Goal: Information Seeking & Learning: Learn about a topic

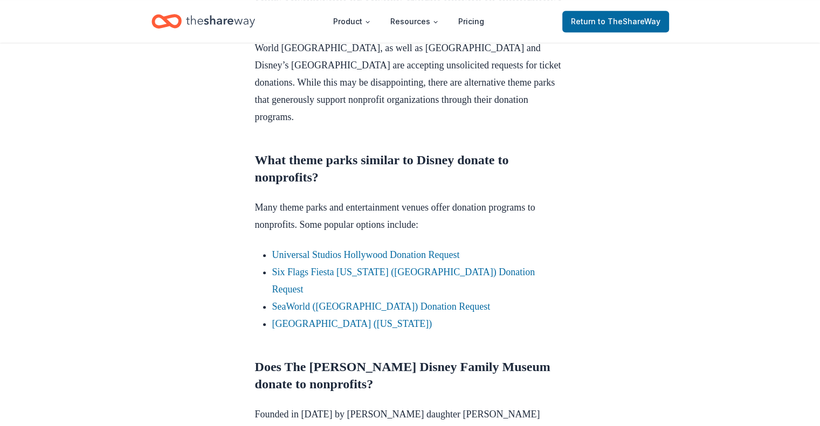
scroll to position [582, 0]
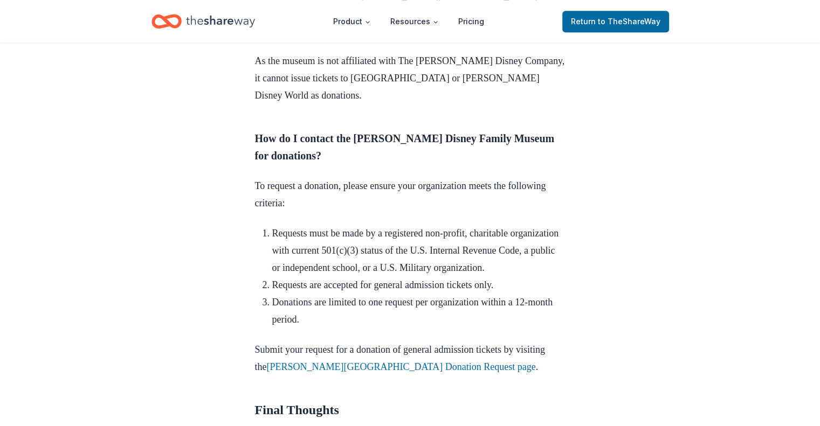
scroll to position [1272, 0]
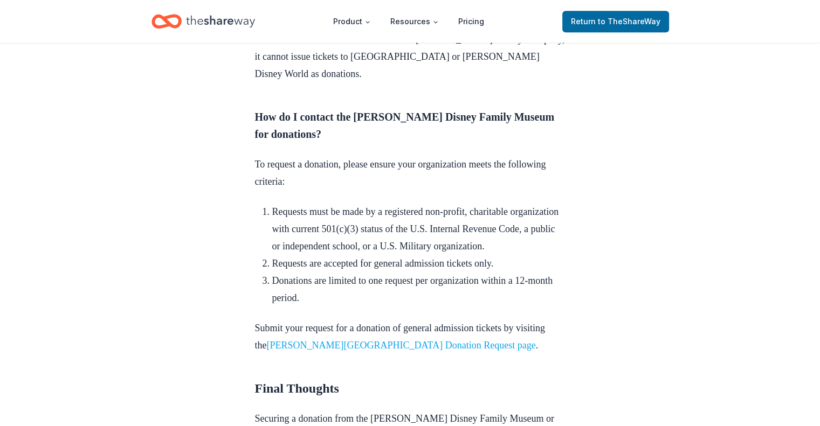
click at [504, 340] on link "Walt Disney Family Museum Donation Request page" at bounding box center [401, 345] width 269 height 11
click at [518, 340] on link "Walt Disney Family Museum Donation Request page" at bounding box center [401, 345] width 269 height 11
